Goal: Check status: Check status

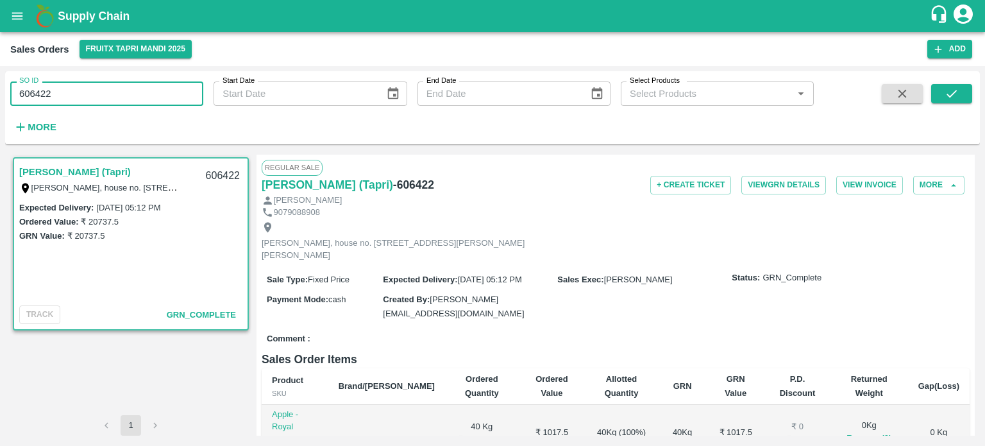
drag, startPoint x: 39, startPoint y: 94, endPoint x: 170, endPoint y: 94, distance: 130.9
click at [168, 96] on input "606422" at bounding box center [106, 93] width 193 height 24
click at [175, 100] on input "606419" at bounding box center [106, 93] width 193 height 24
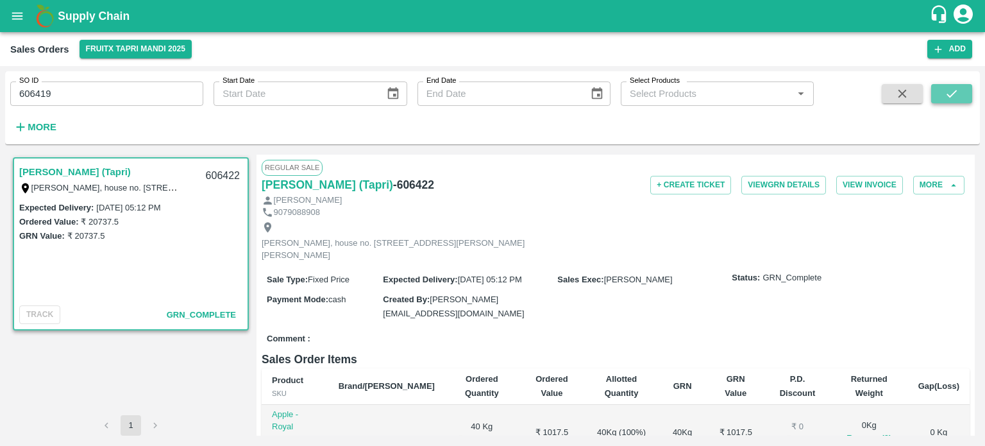
click at [961, 94] on button "submit" at bounding box center [952, 93] width 41 height 19
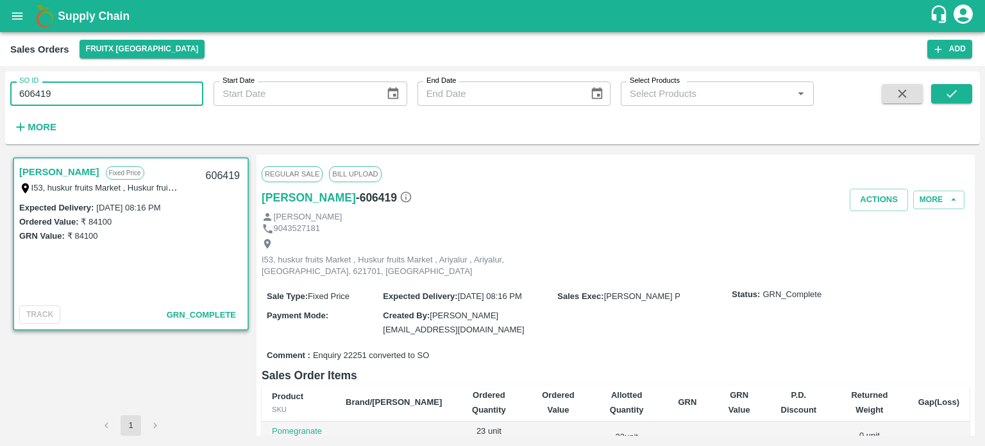
drag, startPoint x: 31, startPoint y: 92, endPoint x: 105, endPoint y: 94, distance: 73.8
click at [103, 94] on input "606419" at bounding box center [106, 93] width 193 height 24
click at [105, 93] on input "604980" at bounding box center [106, 93] width 193 height 24
click at [951, 90] on icon "submit" at bounding box center [952, 94] width 14 height 14
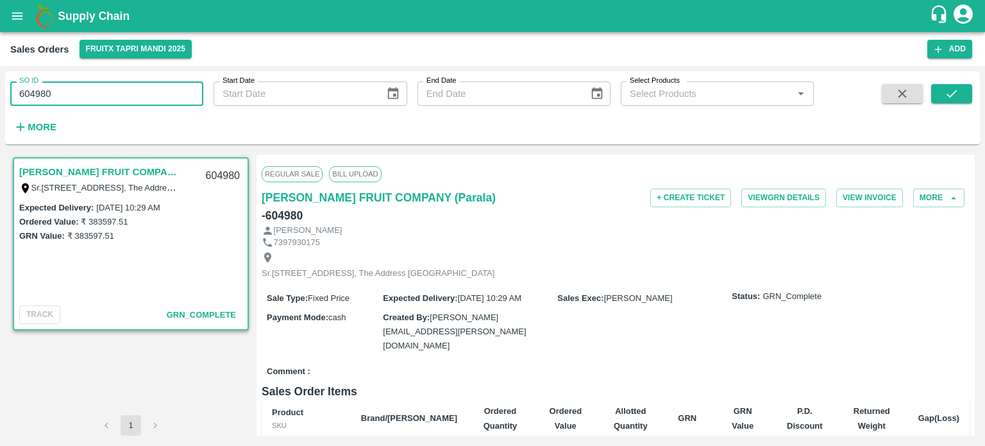
drag, startPoint x: 36, startPoint y: 92, endPoint x: 210, endPoint y: 83, distance: 174.7
click at [209, 84] on div "SO ID 604980 SO ID Start Date Start Date End Date End Date Select Products Sele…" at bounding box center [407, 104] width 814 height 67
click at [141, 101] on input "604729" at bounding box center [106, 93] width 193 height 24
click at [944, 89] on button "submit" at bounding box center [952, 93] width 41 height 19
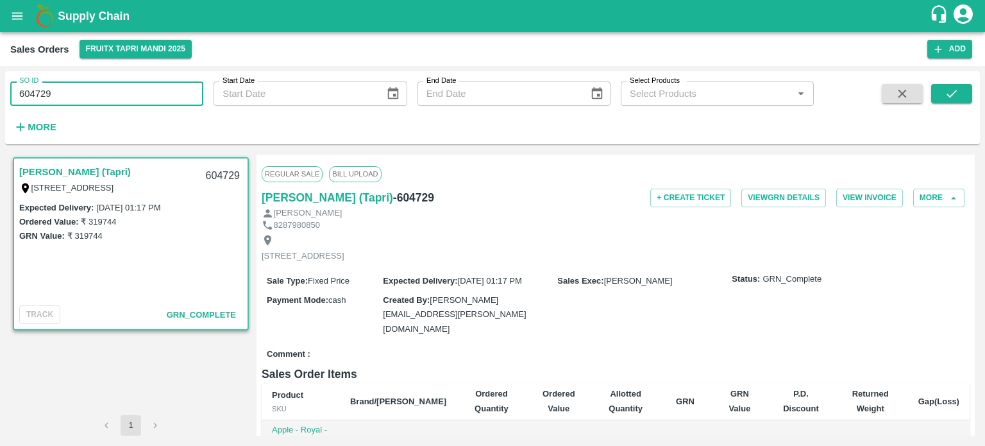
drag, startPoint x: 29, startPoint y: 91, endPoint x: 198, endPoint y: 89, distance: 168.8
click at [196, 89] on input "604729" at bounding box center [106, 93] width 193 height 24
click at [197, 87] on input "603840" at bounding box center [106, 93] width 193 height 24
click at [942, 100] on button "submit" at bounding box center [952, 93] width 41 height 19
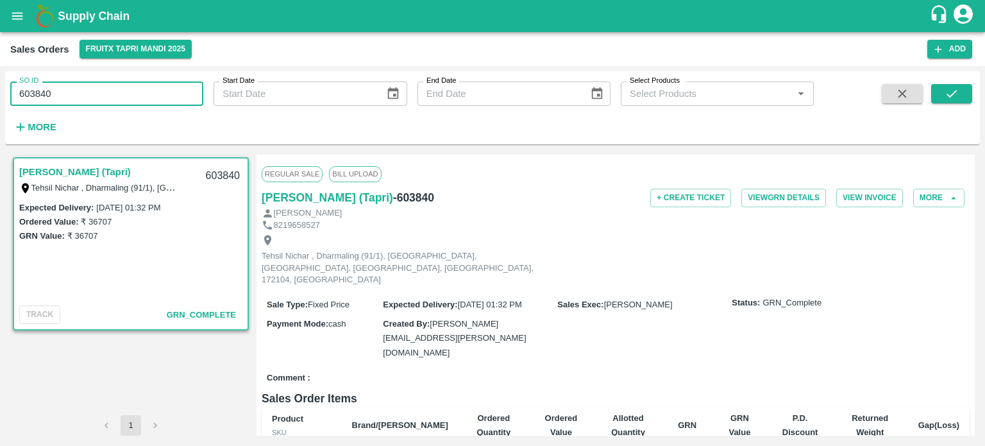
drag, startPoint x: 29, startPoint y: 94, endPoint x: 155, endPoint y: 91, distance: 125.8
click at [155, 91] on input "603840" at bounding box center [106, 93] width 193 height 24
click at [155, 90] on input "606469" at bounding box center [106, 93] width 193 height 24
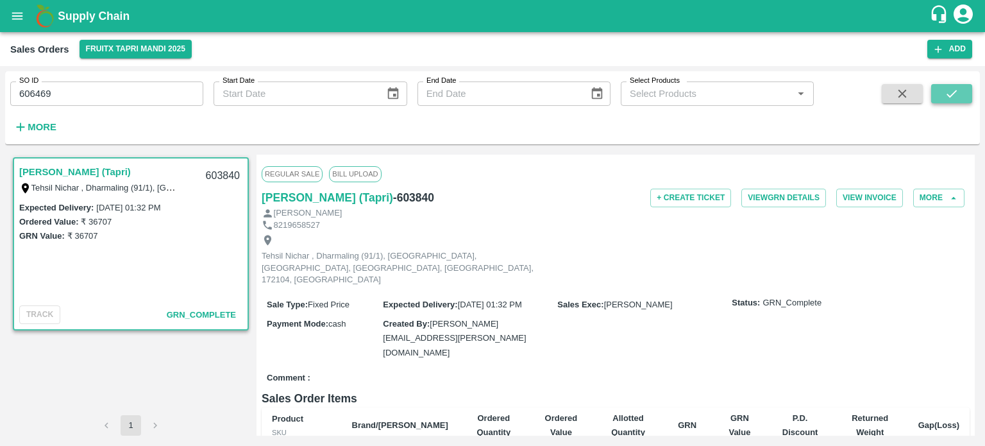
click at [957, 98] on icon "submit" at bounding box center [952, 94] width 14 height 14
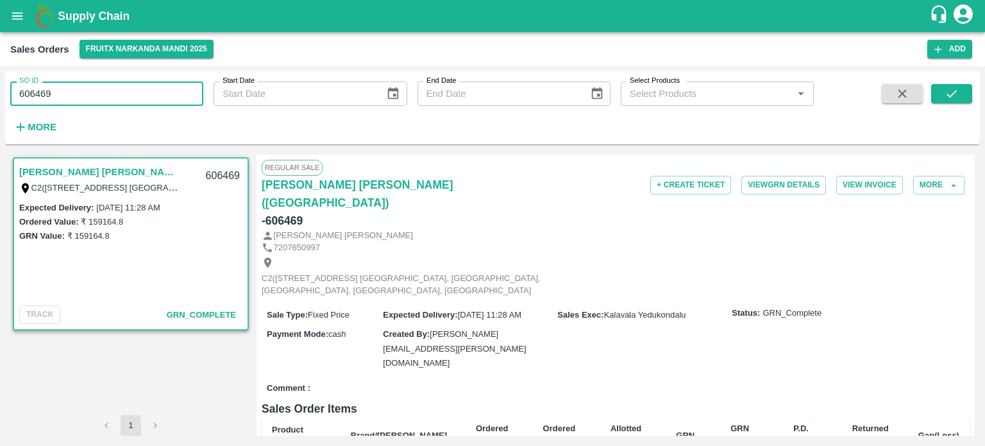
click at [46, 94] on input "606469" at bounding box center [106, 93] width 193 height 24
type input "606468"
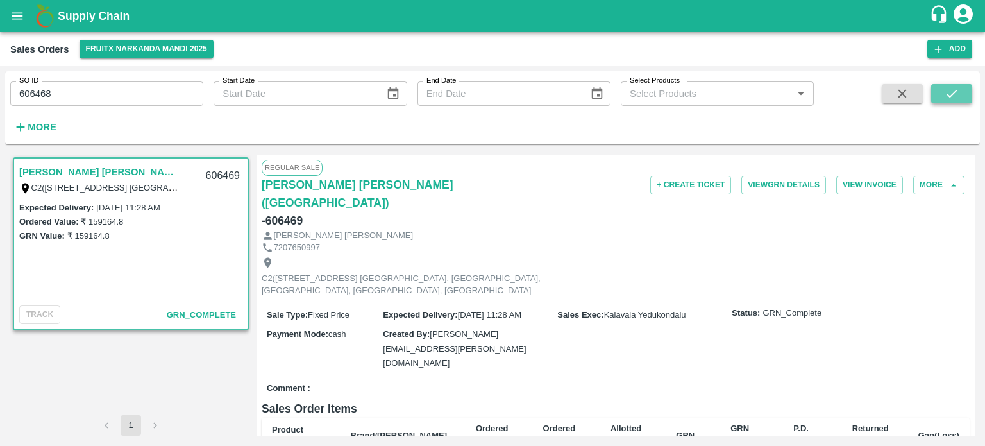
click at [947, 87] on icon "submit" at bounding box center [952, 94] width 14 height 14
